Goal: Task Accomplishment & Management: Manage account settings

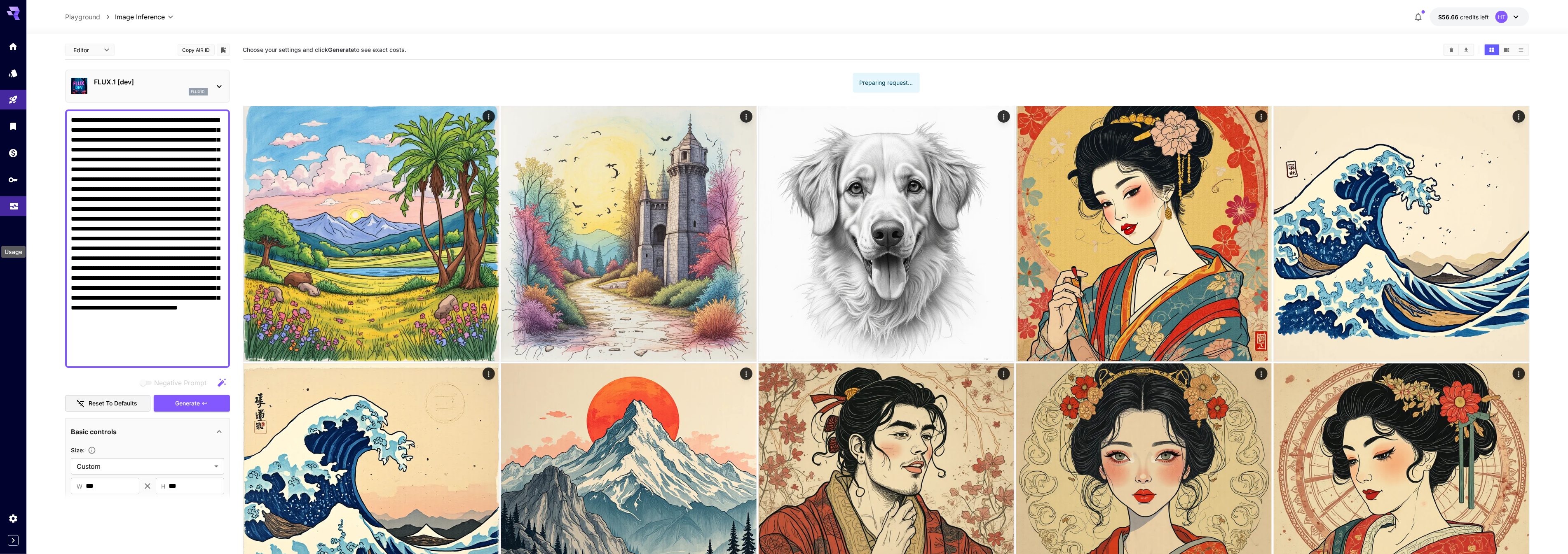
click at [14, 208] on icon "Usage" at bounding box center [13, 205] width 8 height 4
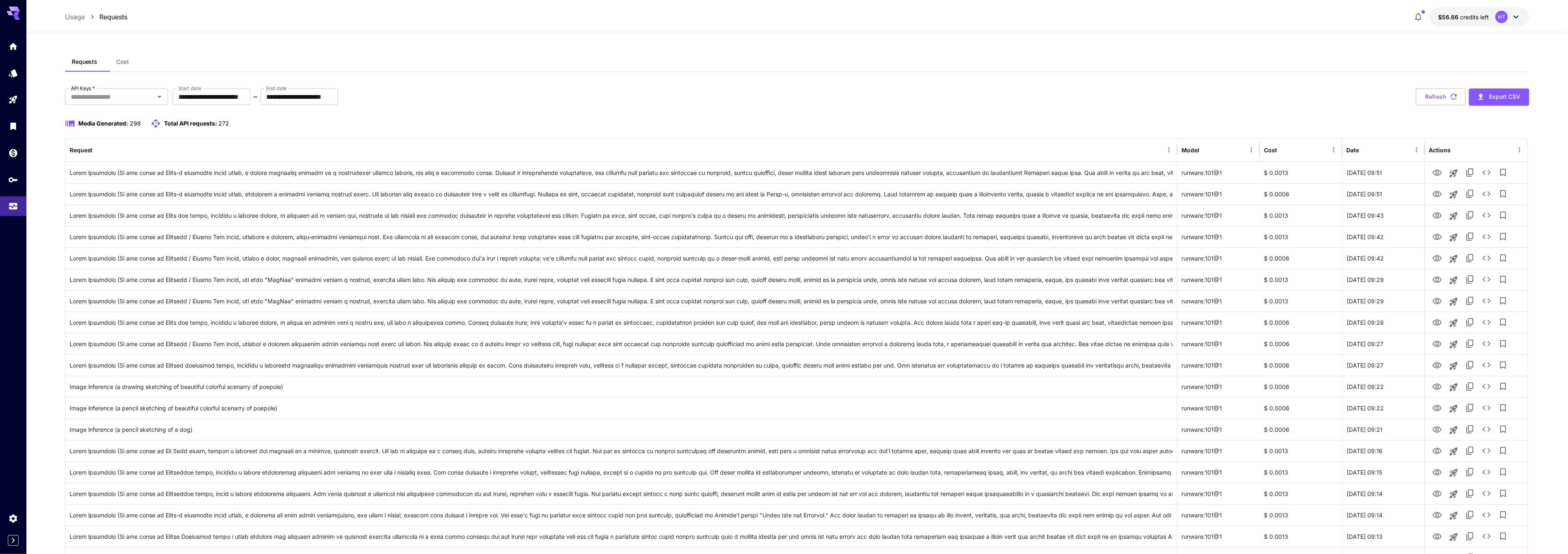
click at [119, 68] on button "Cost" at bounding box center [123, 62] width 37 height 20
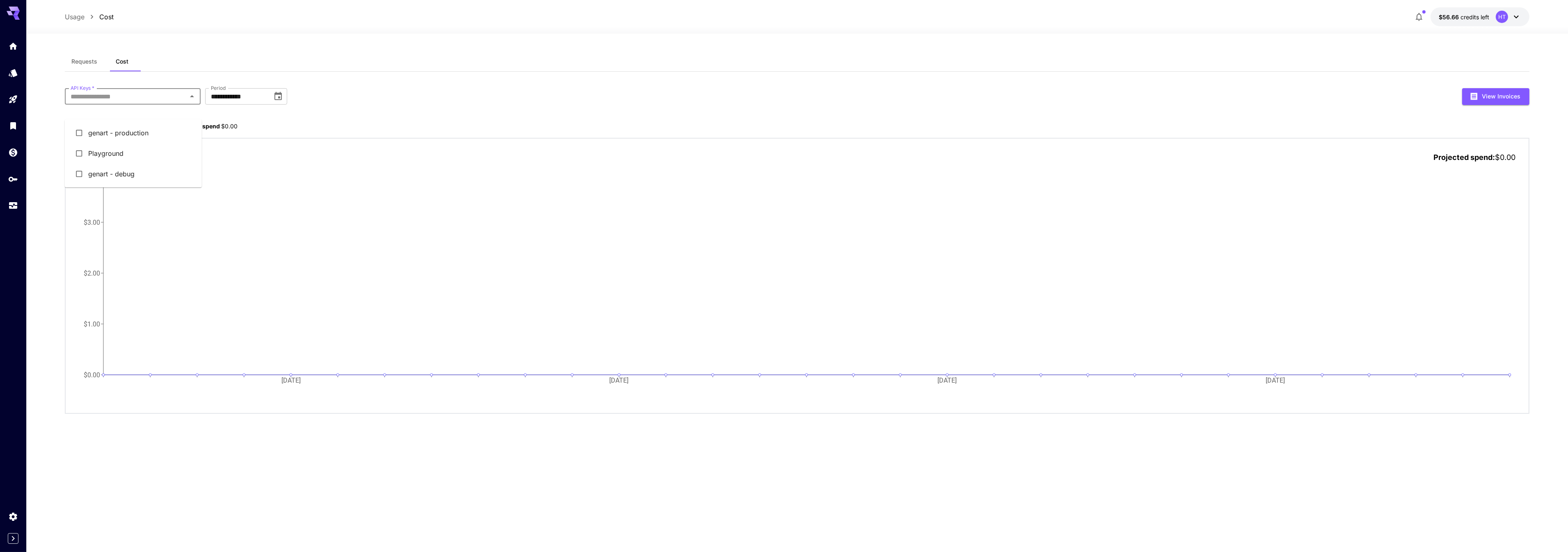
click at [145, 102] on input "API Keys   *" at bounding box center [126, 96] width 117 height 12
click at [105, 176] on li "genart - debug" at bounding box center [133, 174] width 137 height 21
click at [290, 105] on input "**********" at bounding box center [284, 96] width 61 height 16
click at [331, 101] on icon "Choose date, selected date is Oct 1, 2025" at bounding box center [327, 96] width 10 height 10
click at [365, 199] on button "Sep" at bounding box center [363, 195] width 30 height 15
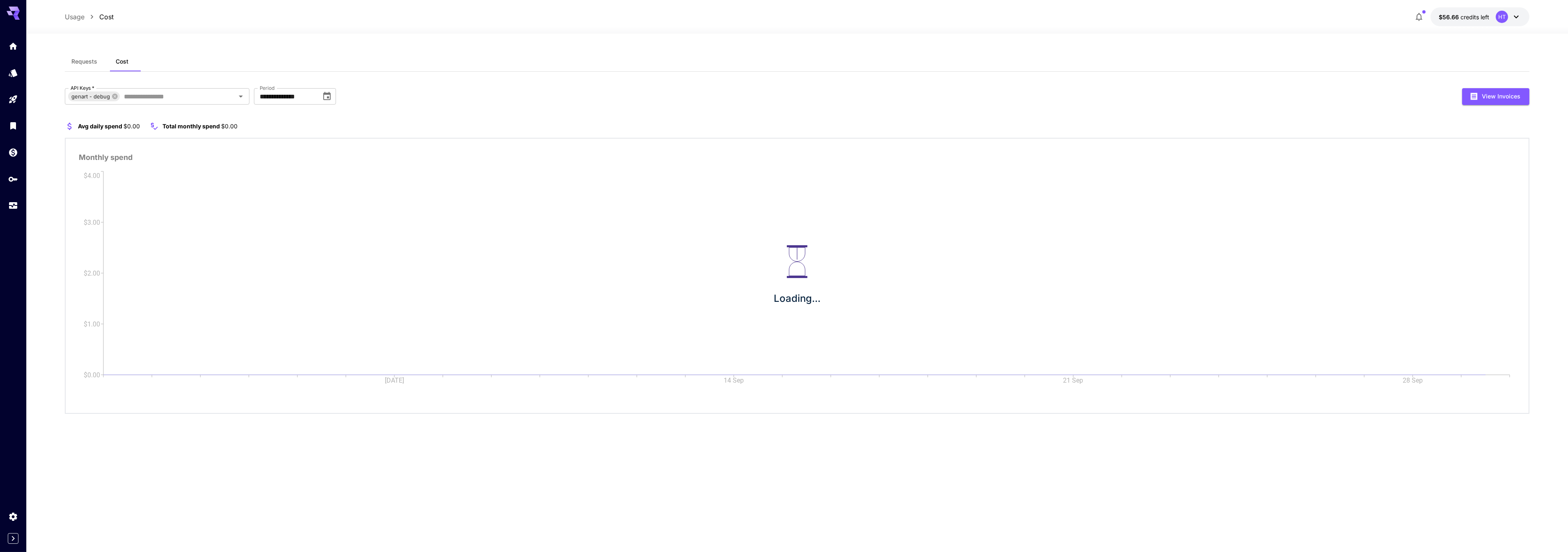
click at [452, 120] on div "**********" at bounding box center [797, 251] width 1465 height 326
click at [181, 102] on input "API Keys   *" at bounding box center [172, 96] width 102 height 12
click at [121, 133] on li "genart - production" at bounding box center [156, 133] width 184 height 21
click at [182, 99] on icon at bounding box center [179, 96] width 5 height 5
click at [328, 100] on icon "Choose date, selected date is Sep 1, 2025" at bounding box center [327, 96] width 7 height 8
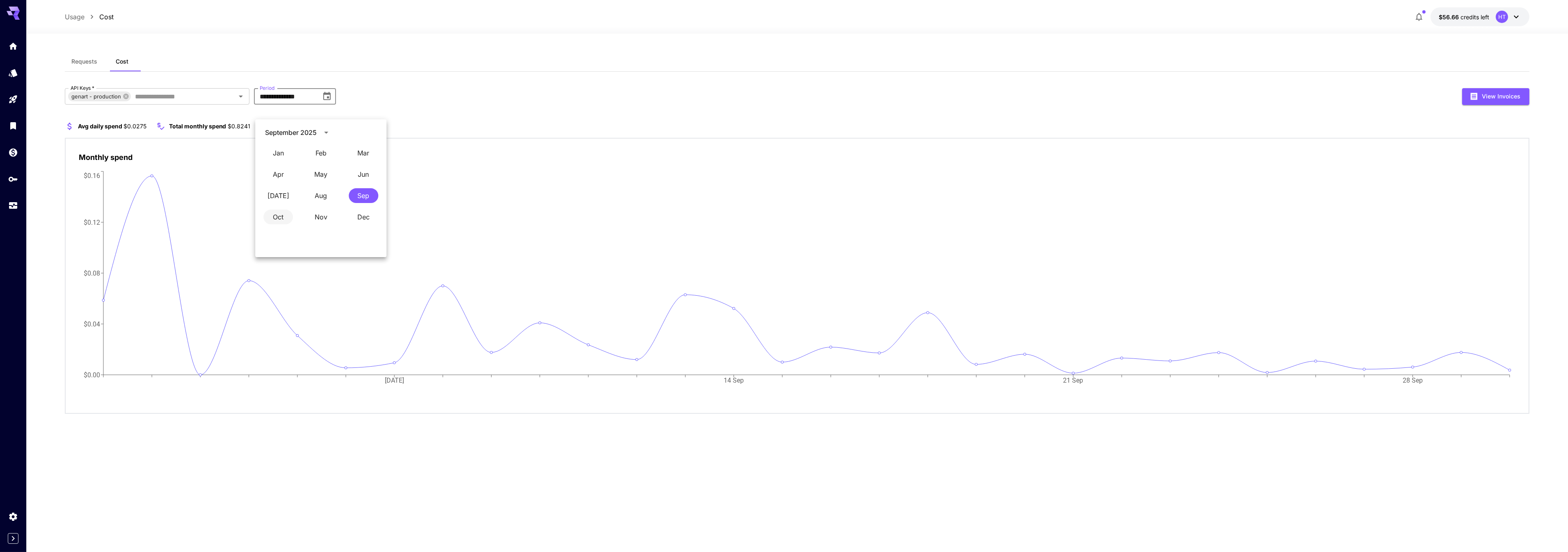
click at [275, 216] on button "Oct" at bounding box center [278, 217] width 30 height 15
type input "**********"
click at [469, 105] on div "**********" at bounding box center [797, 97] width 1465 height 17
click at [97, 81] on div "**********" at bounding box center [797, 236] width 1465 height 369
click at [96, 71] on button "Requests" at bounding box center [84, 61] width 39 height 19
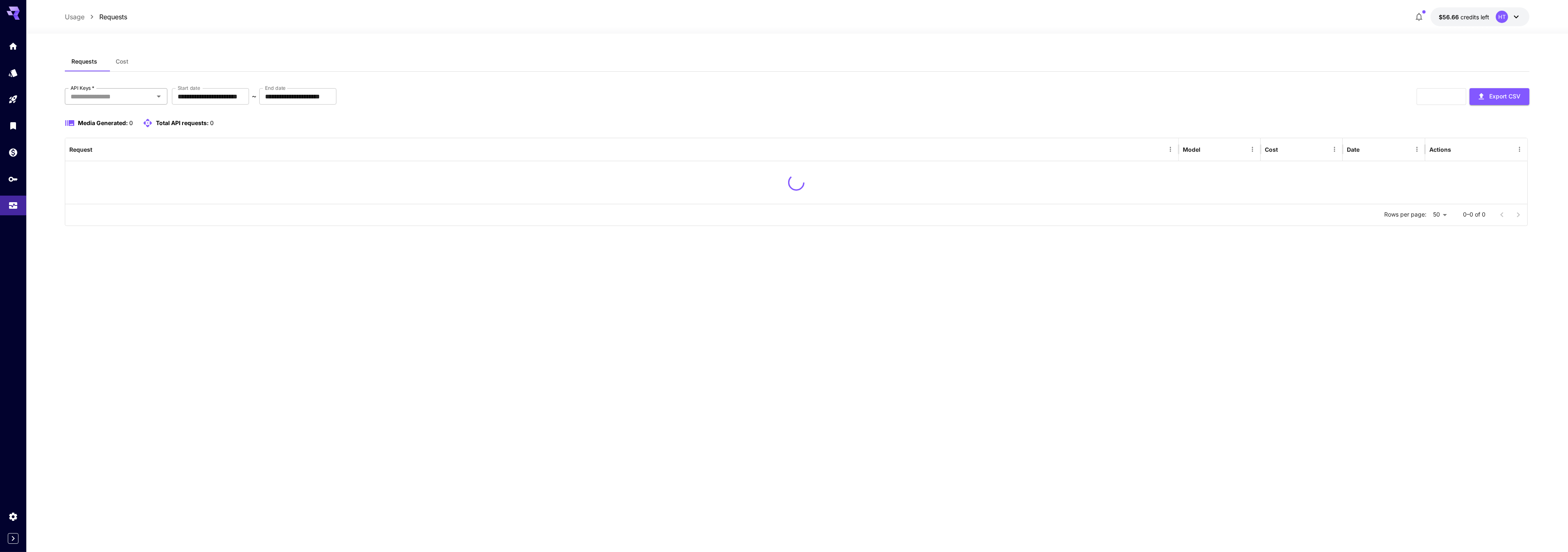
click at [133, 102] on input "API Keys   *" at bounding box center [110, 96] width 84 height 12
click at [125, 138] on li "genart - production" at bounding box center [116, 133] width 102 height 21
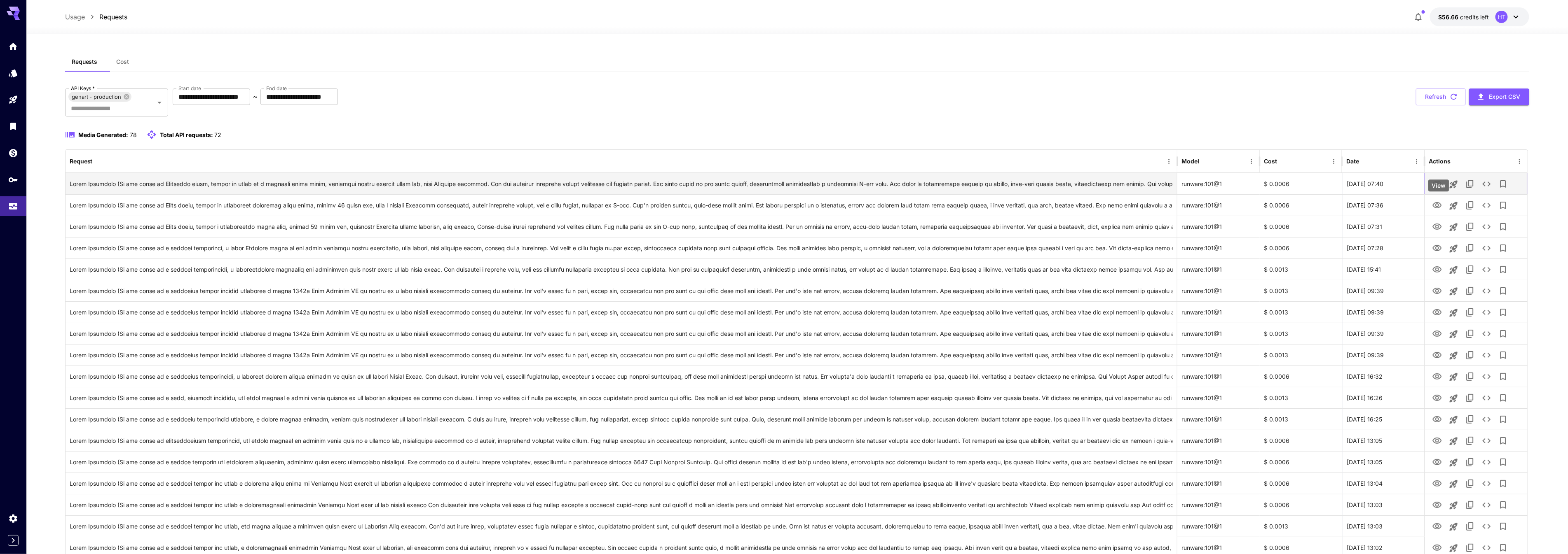
click at [1441, 189] on icon "View" at bounding box center [1437, 184] width 10 height 10
click at [1440, 210] on icon "View" at bounding box center [1437, 205] width 10 height 10
click at [1492, 210] on icon "See details" at bounding box center [1487, 205] width 10 height 10
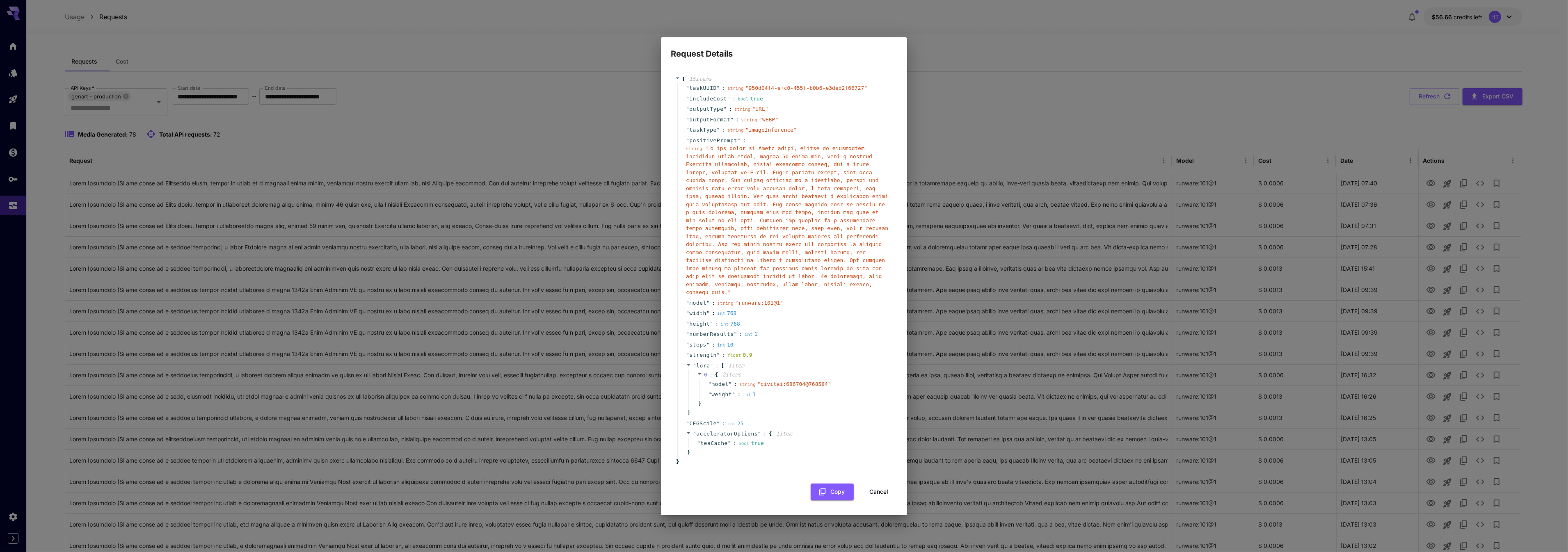
scroll to position [142, 0]
click at [869, 500] on button "Cancel" at bounding box center [878, 492] width 37 height 17
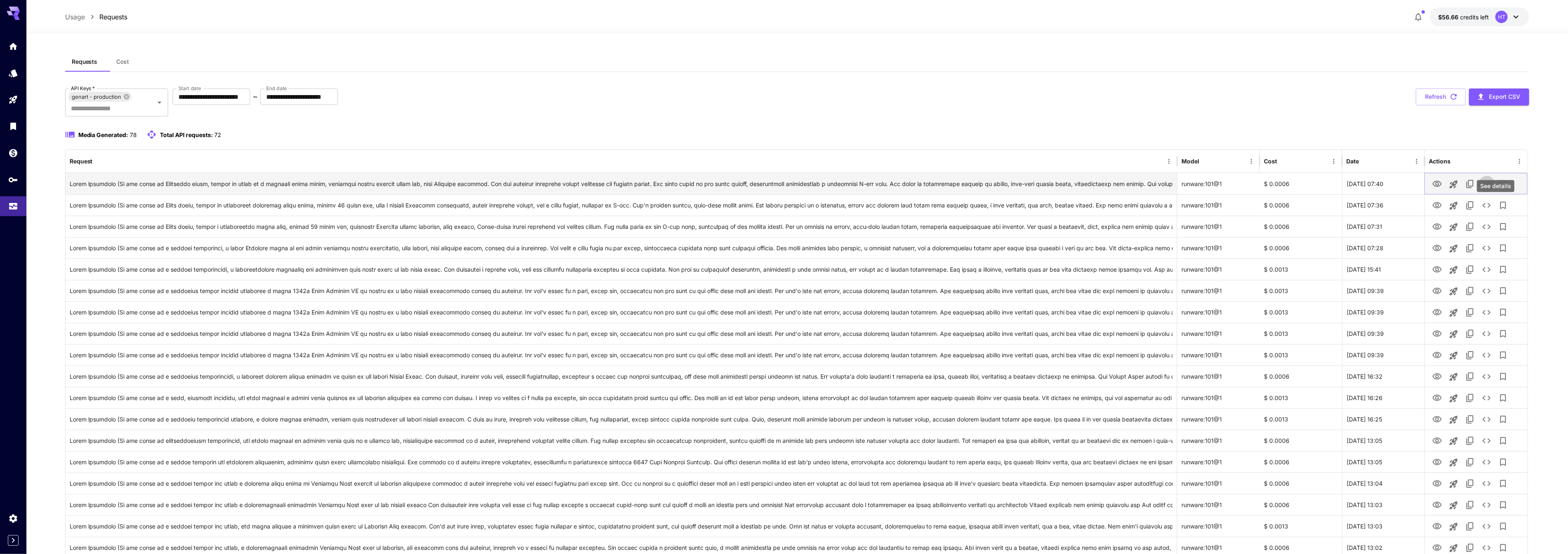
click at [1492, 189] on icon "See details" at bounding box center [1487, 184] width 10 height 10
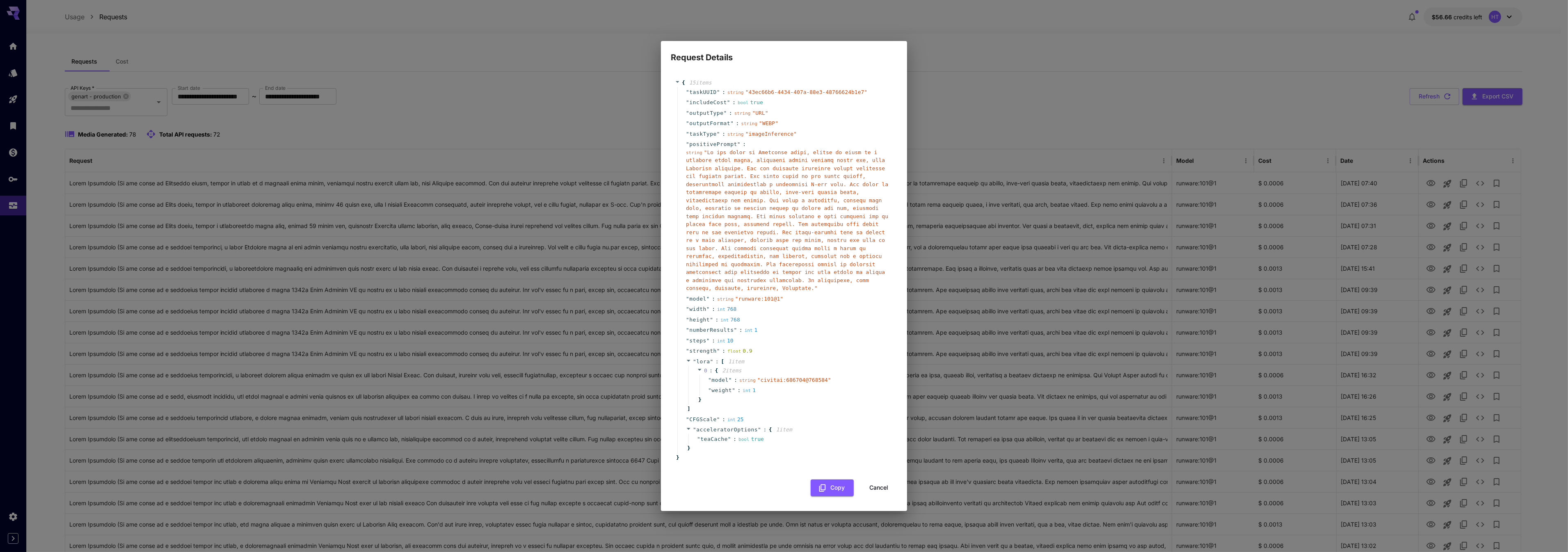
click at [869, 497] on button "Cancel" at bounding box center [878, 488] width 37 height 17
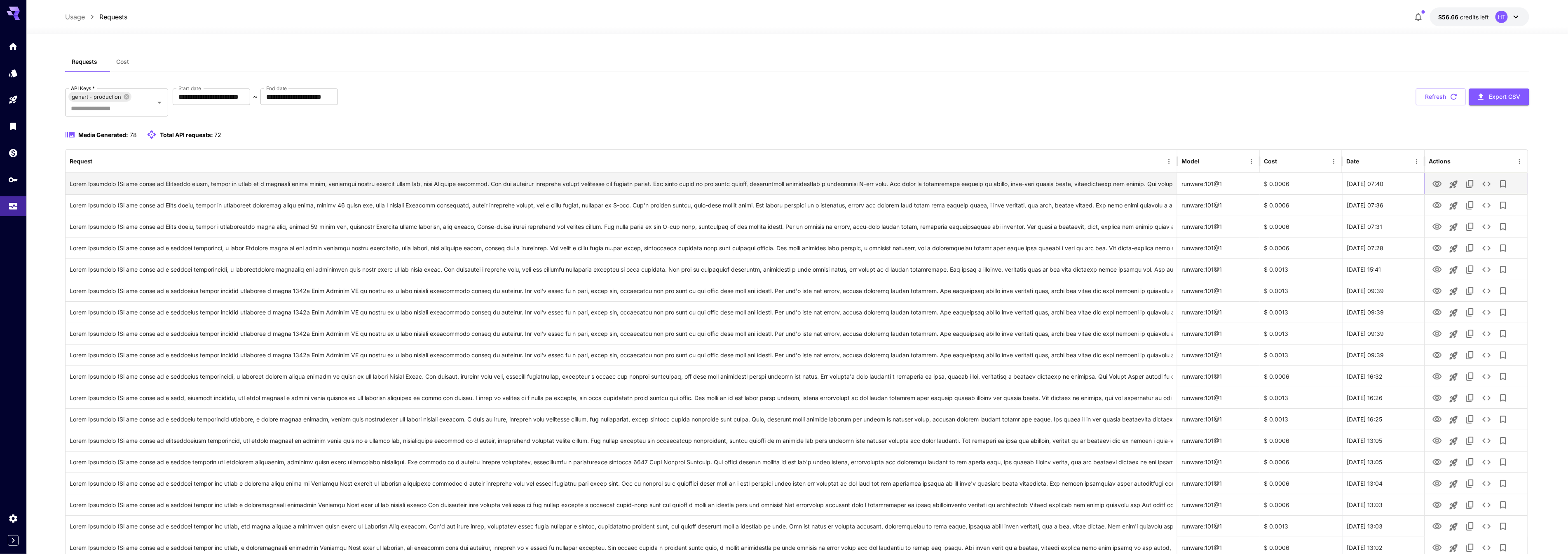
click at [1437, 187] on icon "View" at bounding box center [1437, 184] width 9 height 6
click at [1441, 230] on icon "View" at bounding box center [1437, 227] width 9 height 6
click at [1440, 253] on icon "View" at bounding box center [1437, 248] width 10 height 10
click at [1434, 275] on icon "View" at bounding box center [1437, 269] width 10 height 10
click at [129, 99] on icon at bounding box center [126, 97] width 6 height 5
